Goal: Obtain resource: Obtain resource

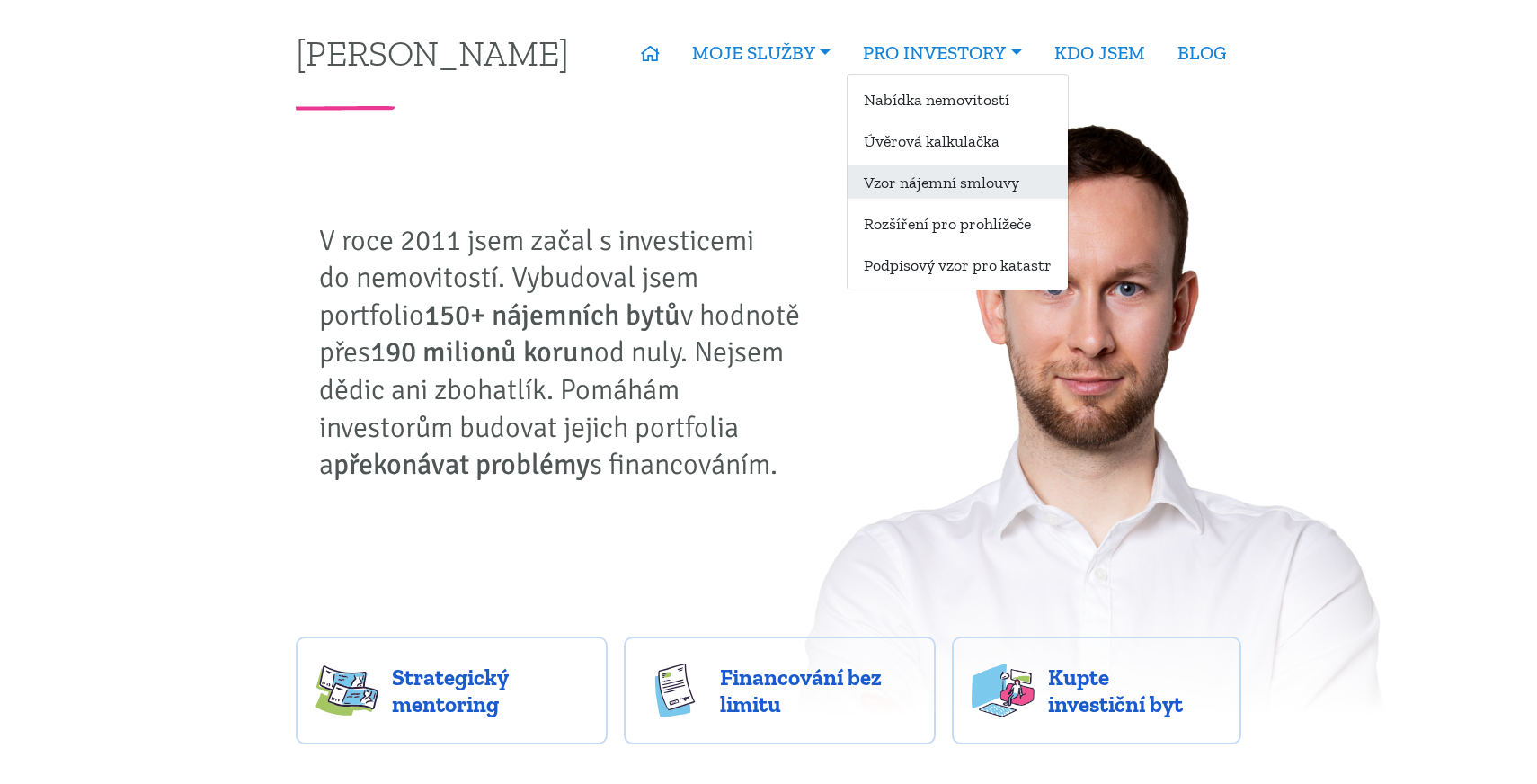
click at [934, 178] on link "Vzor nájemní smlouvy" at bounding box center [957, 182] width 220 height 33
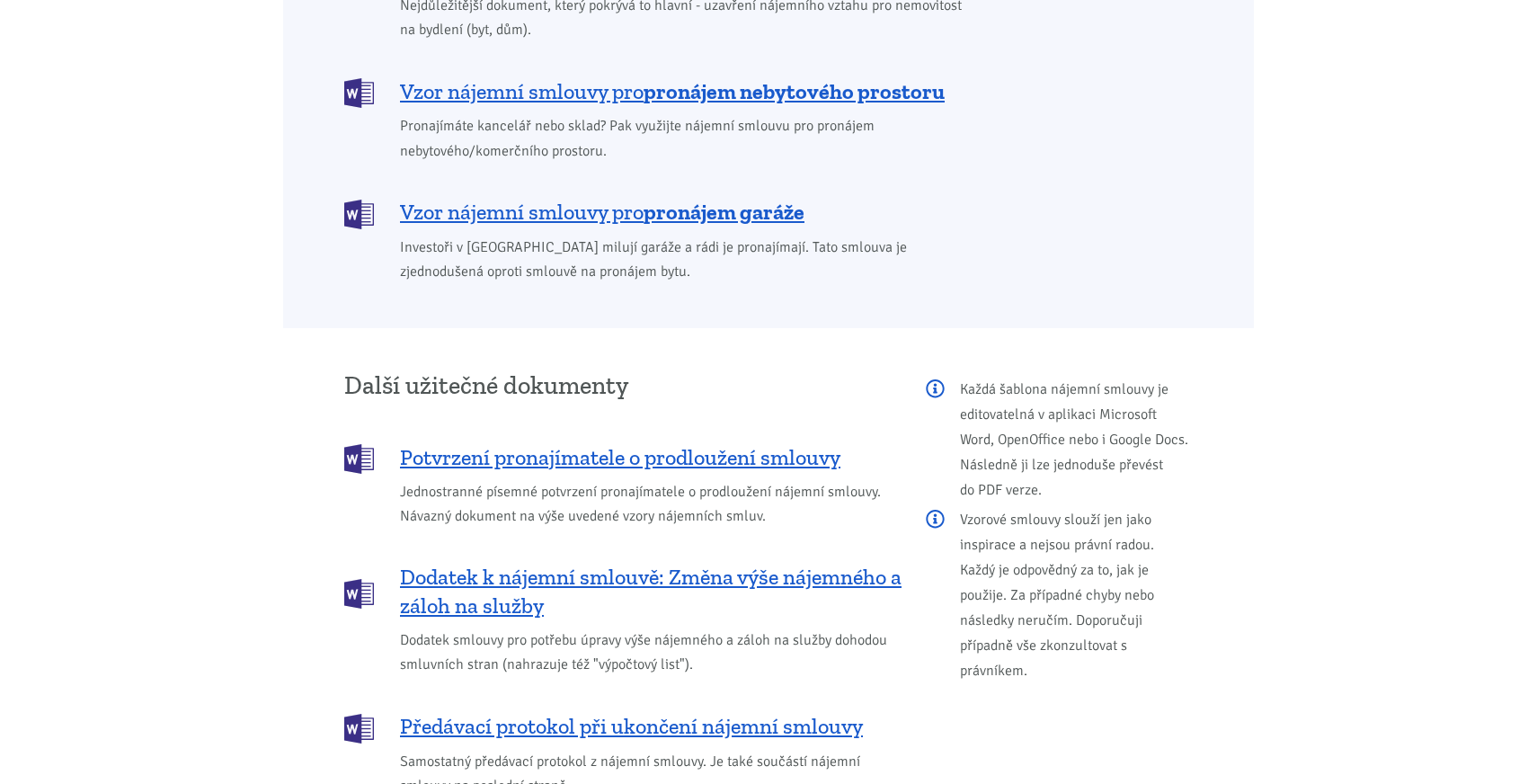
scroll to position [1808, 0]
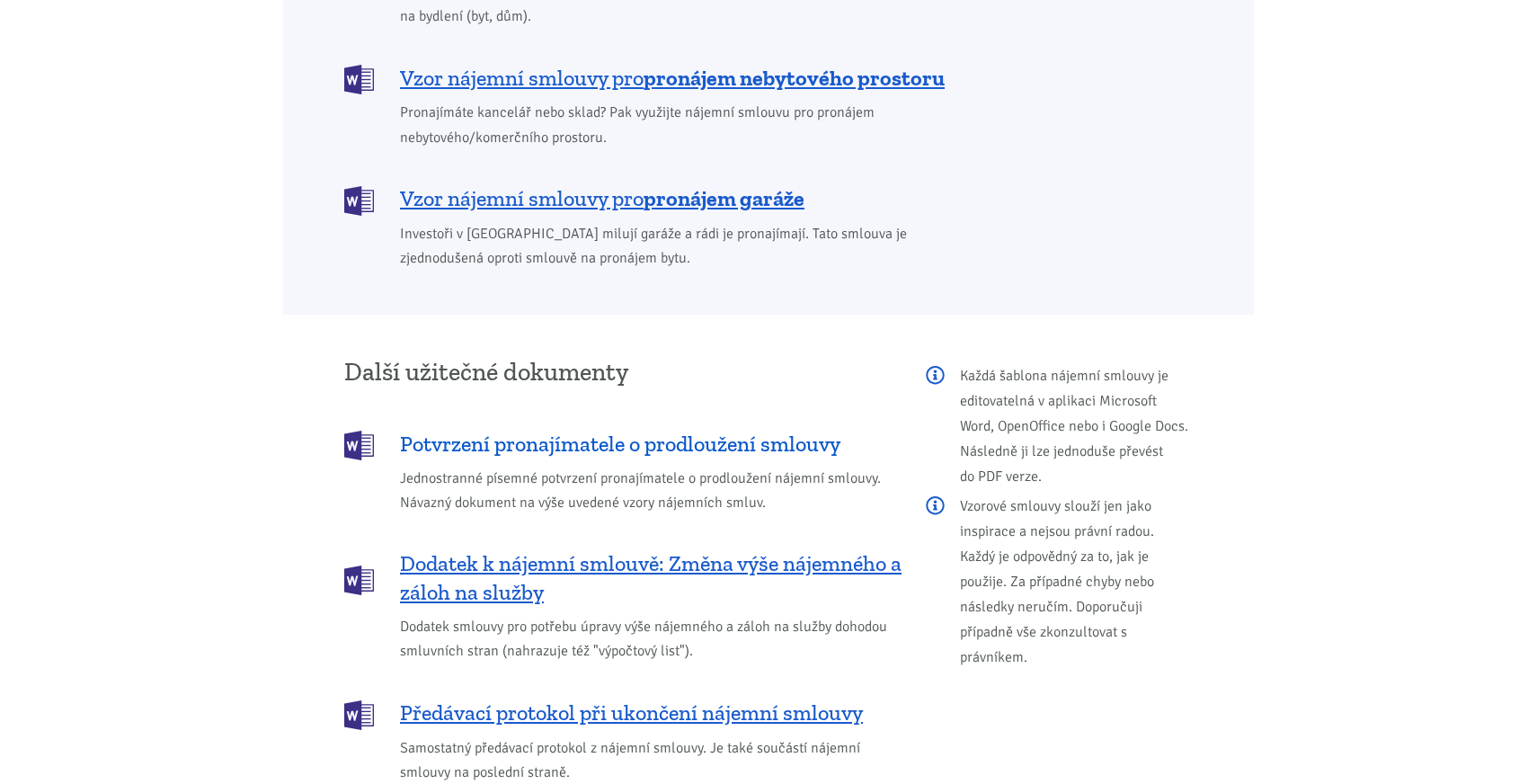
click at [699, 430] on span "Potvrzení pronajímatele o prodloužení smlouvy" at bounding box center [620, 444] width 441 height 28
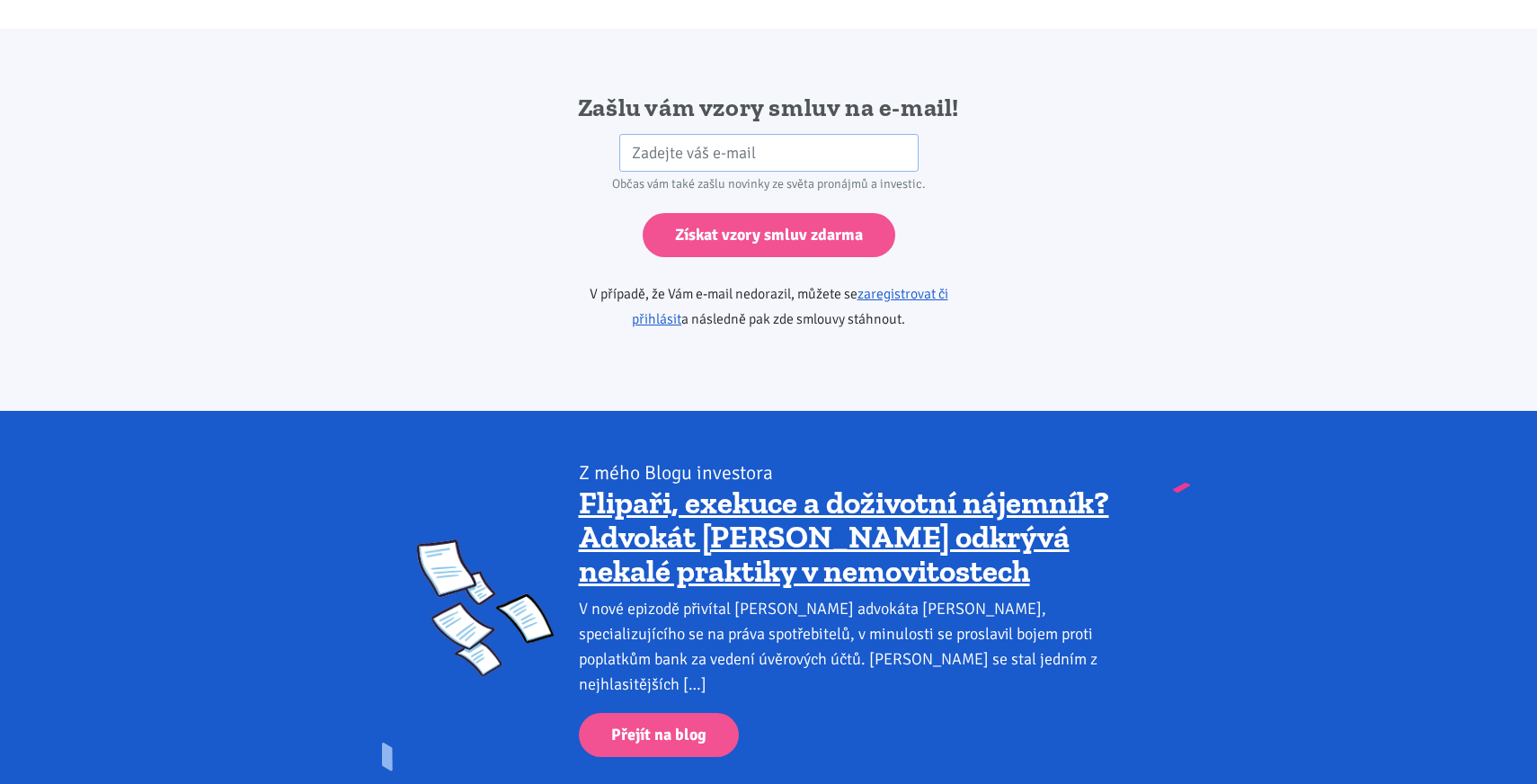
scroll to position [3002, 0]
